Goal: Information Seeking & Learning: Learn about a topic

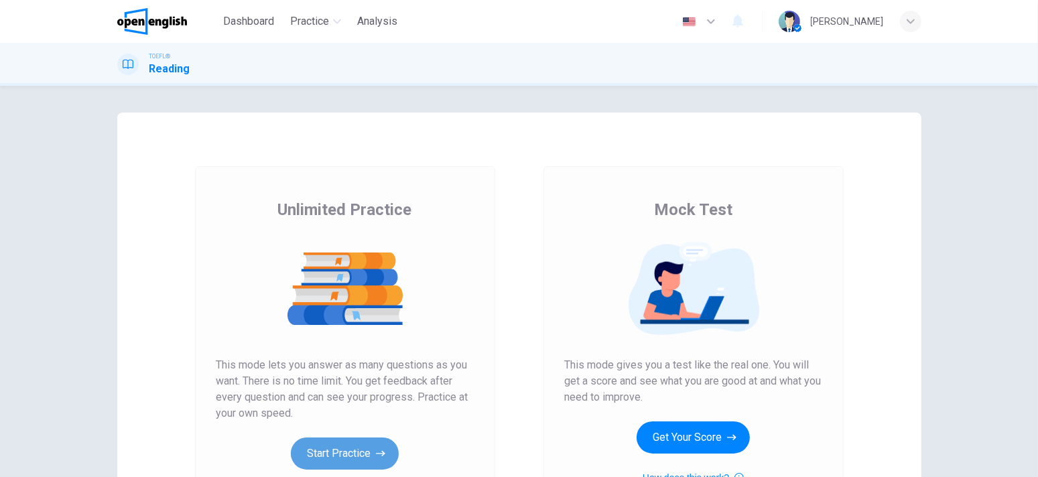
click at [318, 444] on button "Start Practice" at bounding box center [345, 453] width 108 height 32
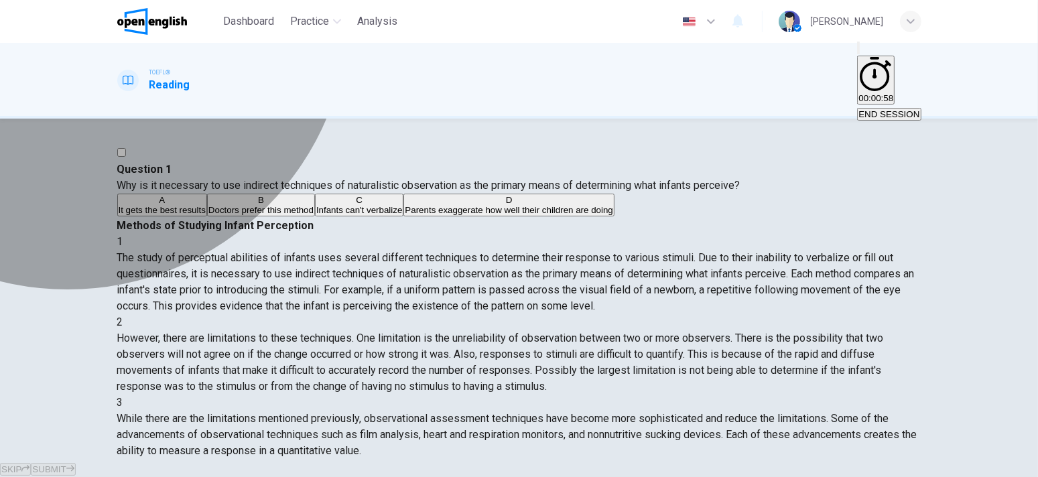
click at [206, 215] on span "It gets the best results" at bounding box center [162, 210] width 87 height 10
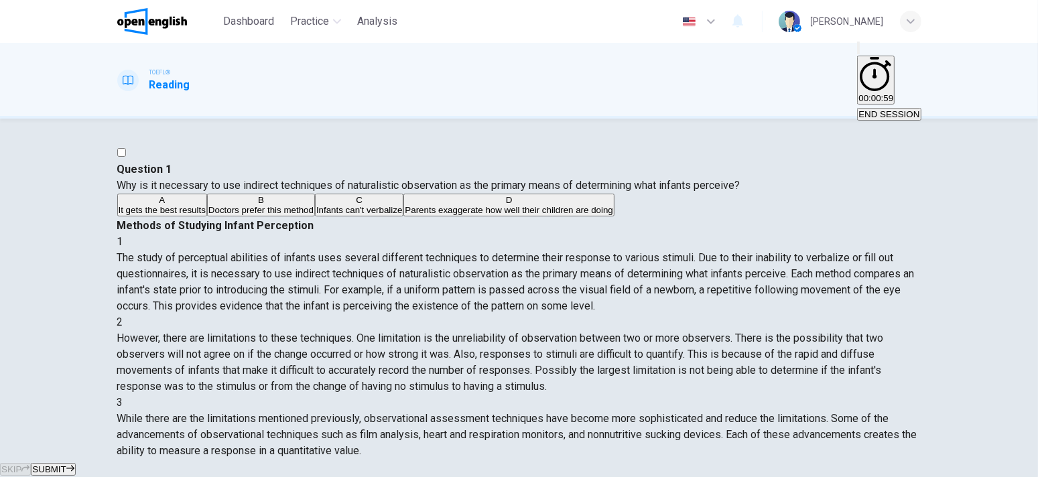
click at [75, 463] on button "SUBMIT" at bounding box center [53, 469] width 44 height 13
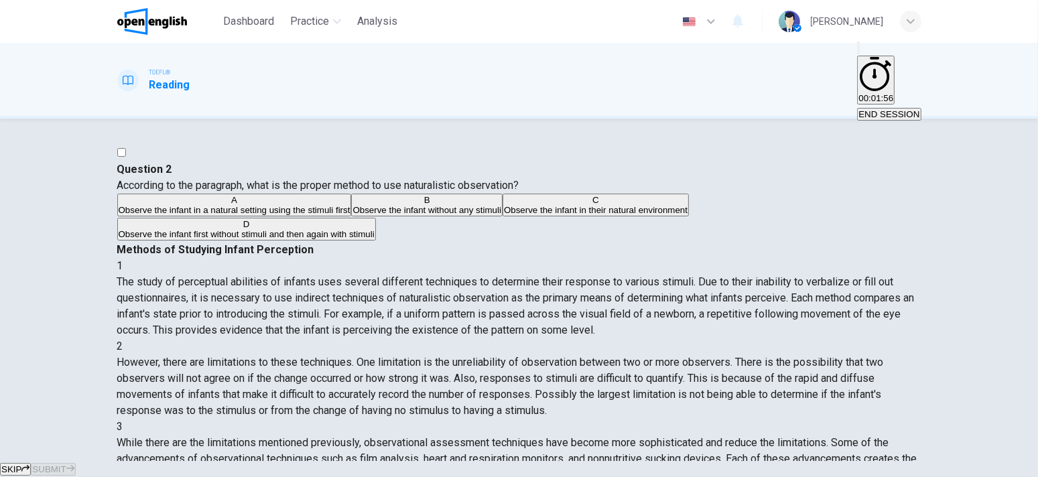
click at [226, 215] on span "Observe the infant in a natural setting using the stimuli first" at bounding box center [235, 210] width 232 height 10
click at [75, 463] on button "SUBMIT" at bounding box center [53, 469] width 44 height 13
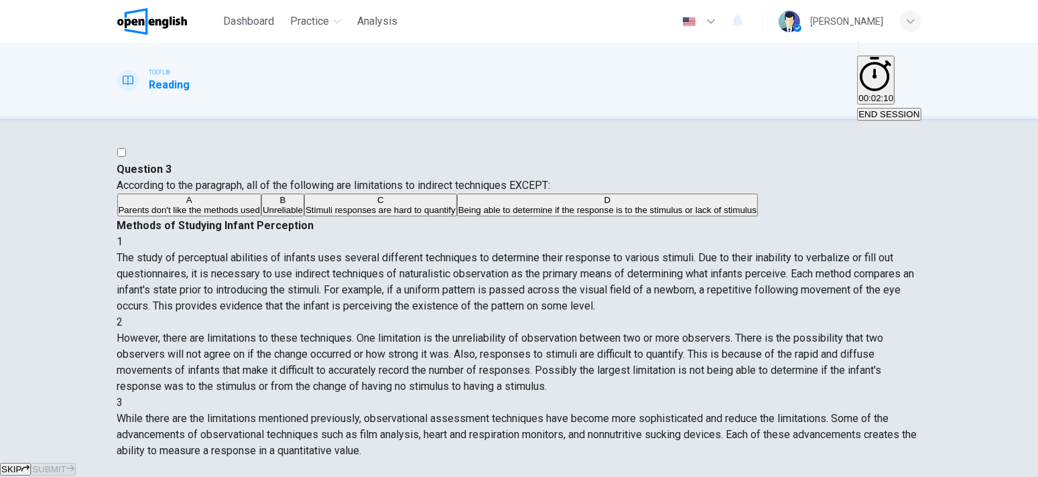
scroll to position [161, 0]
click at [458, 215] on span "Being able to determine if the response is to the stimulus or lack of stimulus" at bounding box center [607, 210] width 298 height 10
click at [66, 464] on span "SUBMIT" at bounding box center [48, 469] width 33 height 10
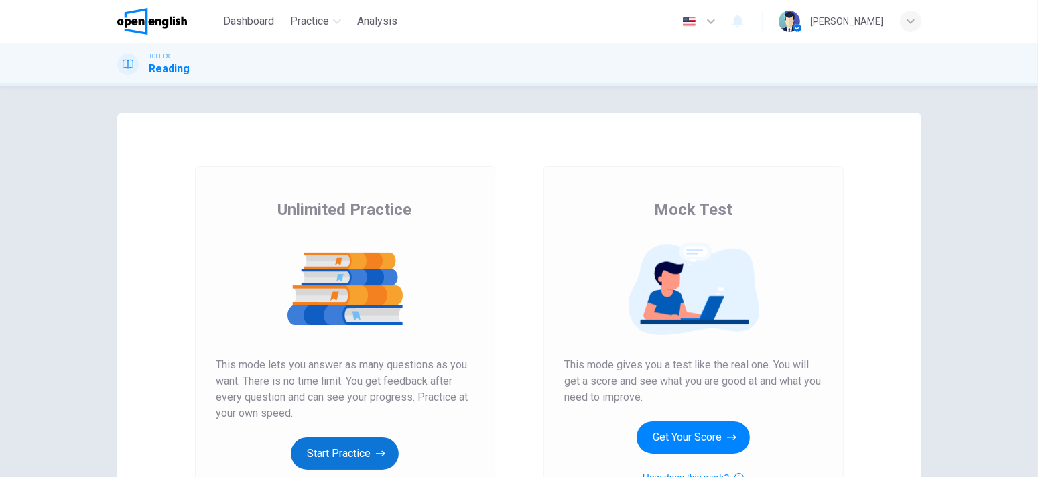
click at [295, 441] on button "Start Practice" at bounding box center [345, 453] width 108 height 32
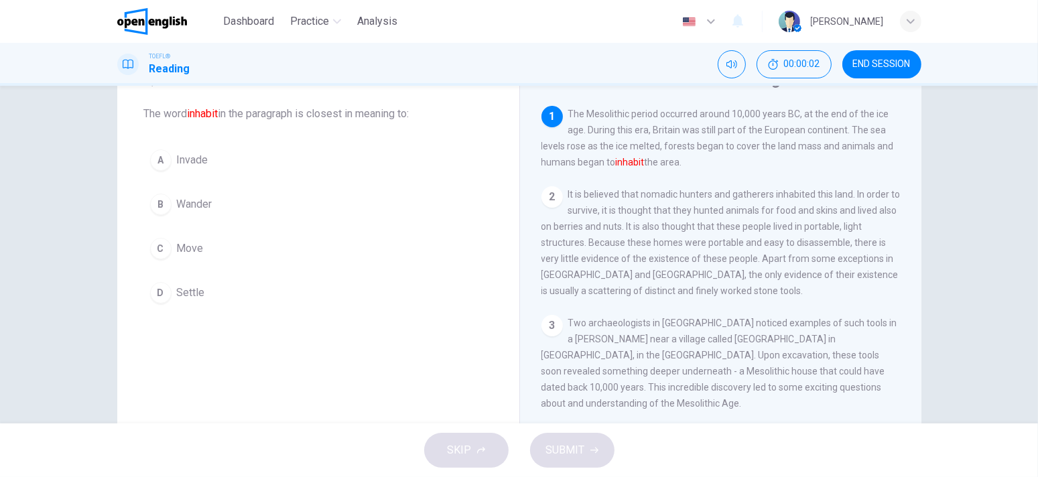
scroll to position [67, 0]
click at [185, 246] on span "Move" at bounding box center [190, 247] width 27 height 16
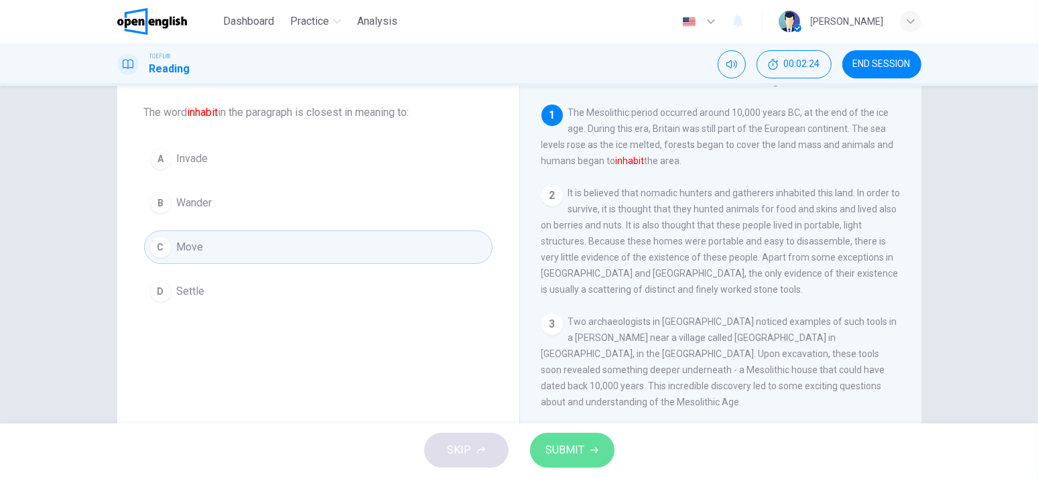
click at [584, 444] on button "SUBMIT" at bounding box center [572, 450] width 84 height 35
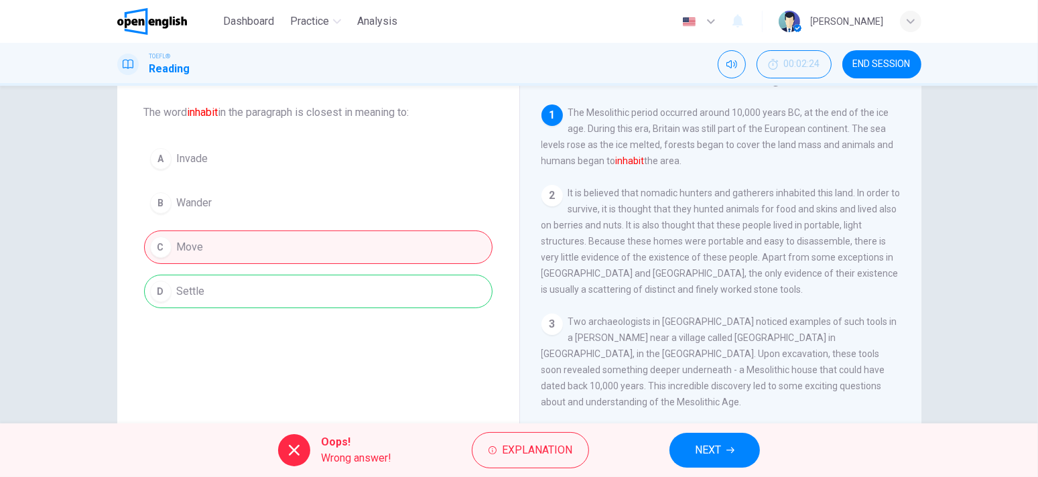
click at [324, 293] on div "A Invade B Wander C [PERSON_NAME] Settle" at bounding box center [318, 225] width 348 height 166
click at [526, 443] on span "Explanation" at bounding box center [537, 450] width 70 height 19
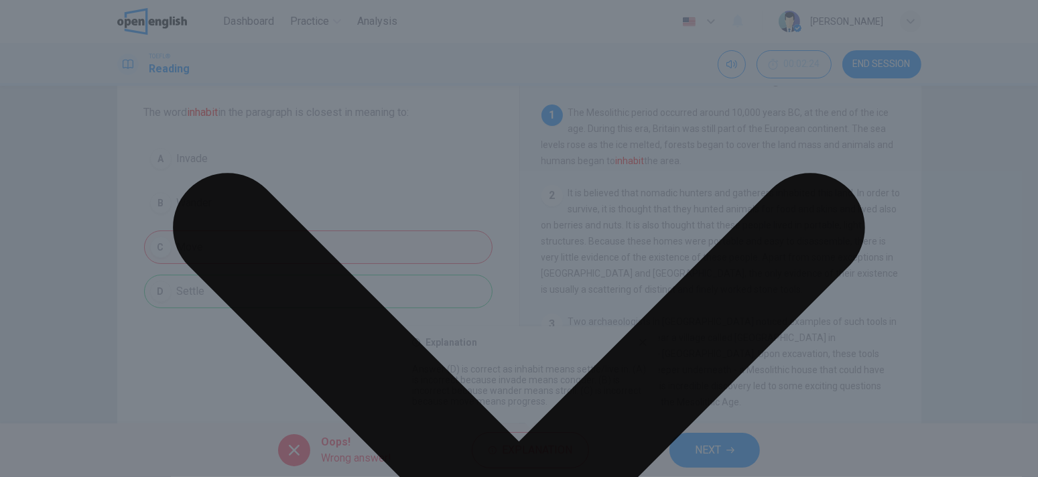
scroll to position [0, 0]
